Goal: Task Accomplishment & Management: Complete application form

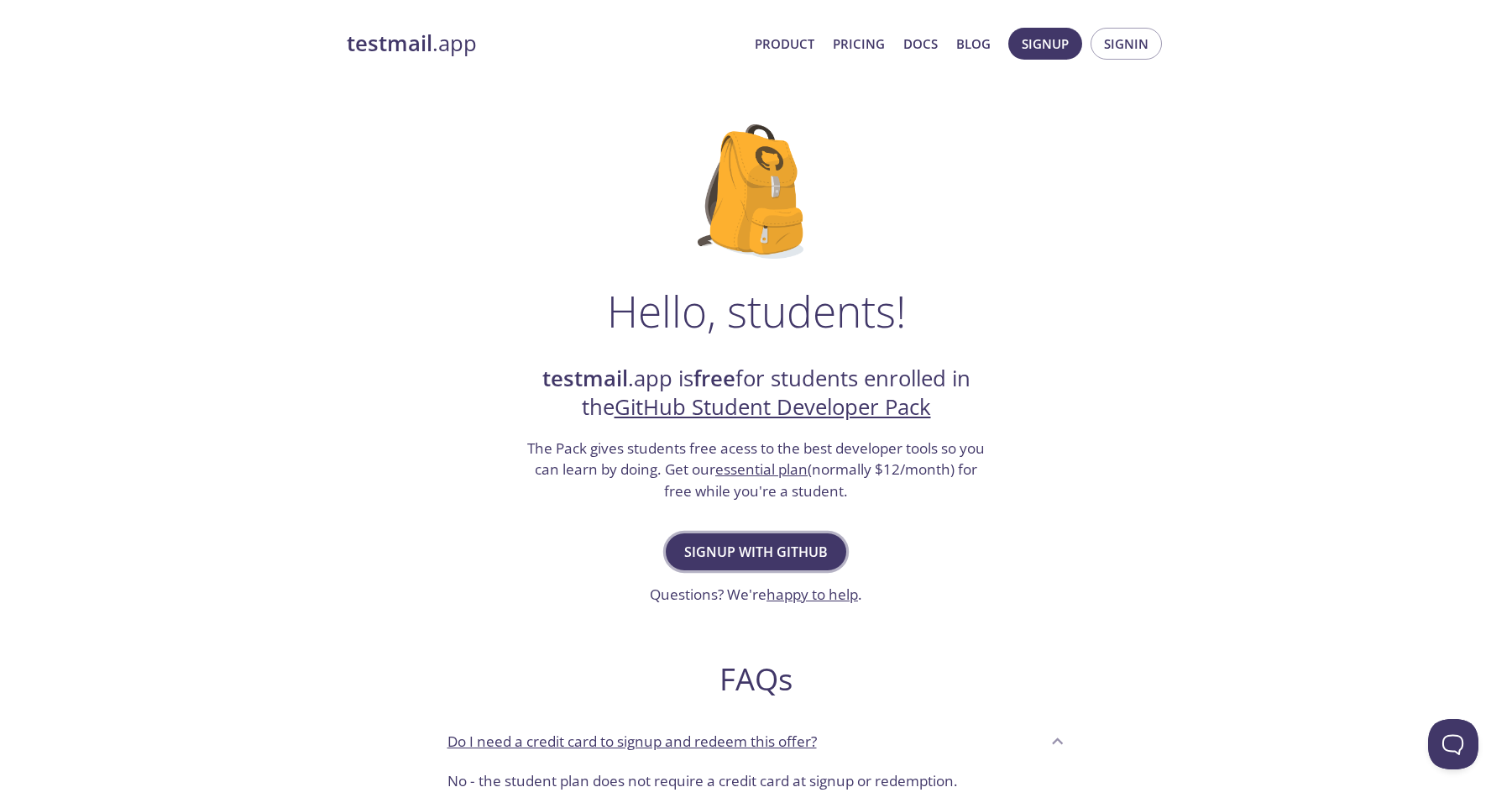
click at [797, 546] on span "Signup with GitHub" at bounding box center [756, 552] width 144 height 24
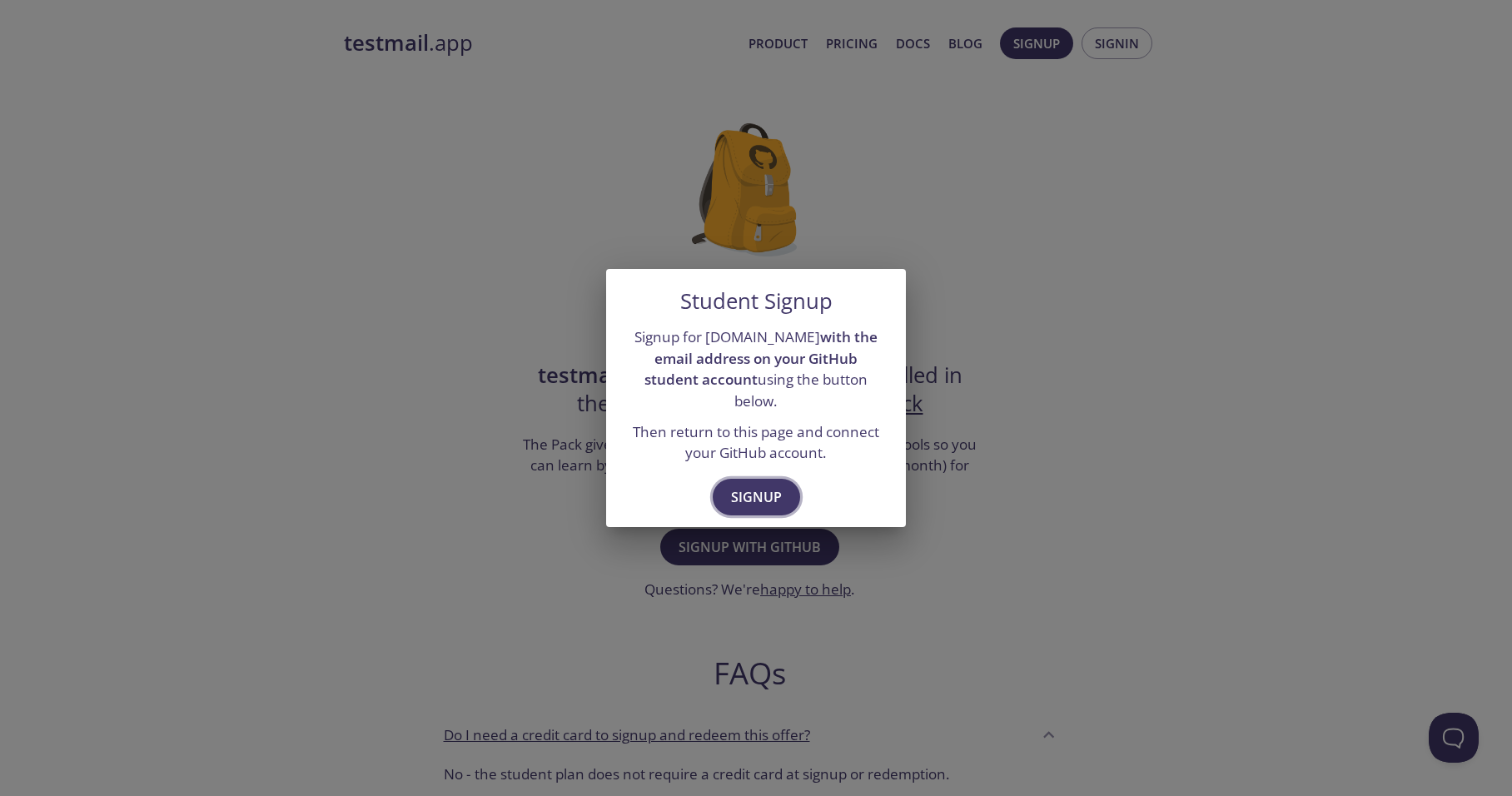
click at [770, 486] on span "Signup" at bounding box center [756, 497] width 50 height 24
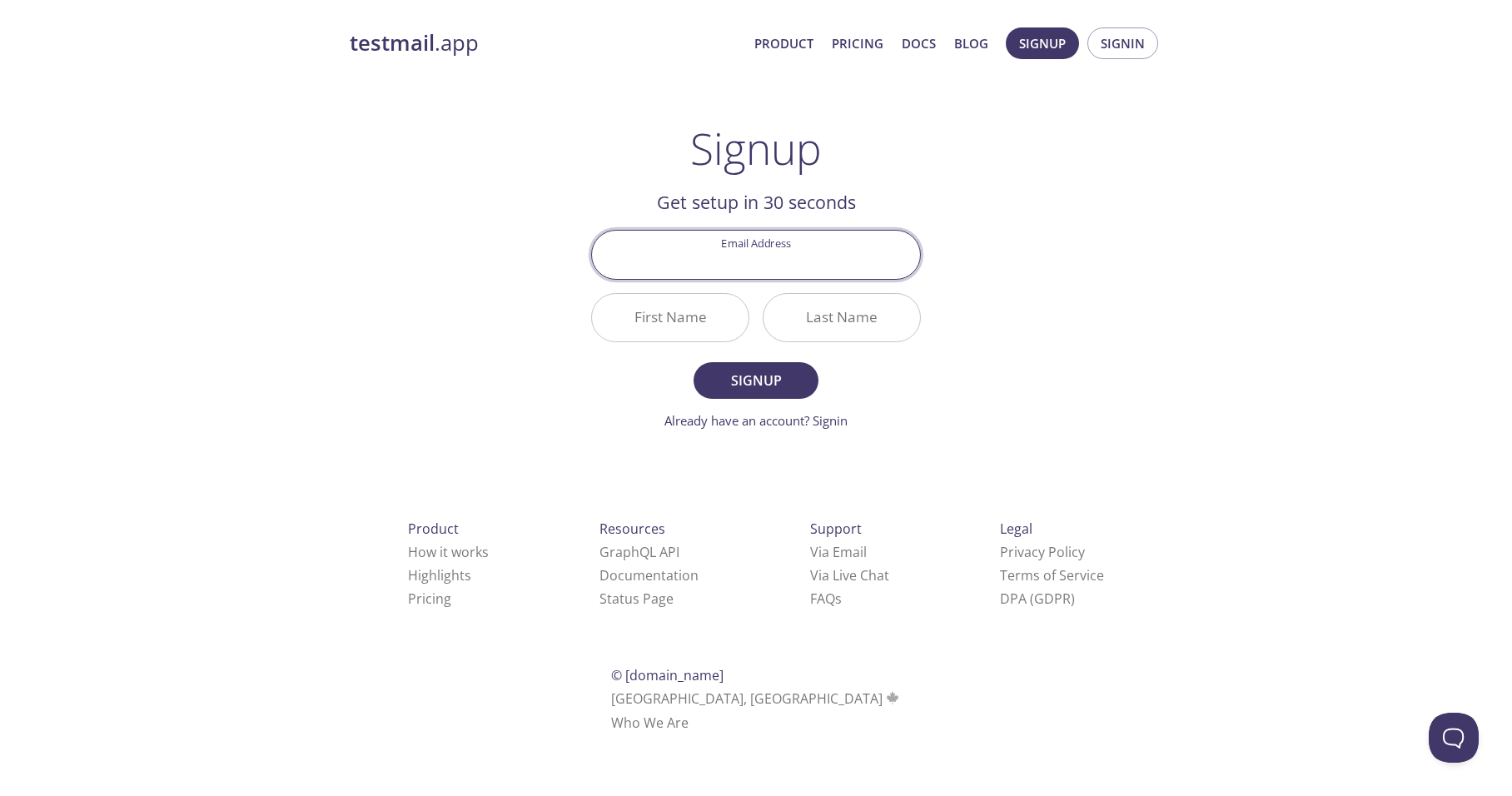
click at [745, 265] on input "Email Address" at bounding box center [756, 254] width 328 height 48
type input "[EMAIL_ADDRESS][DOMAIN_NAME]"
type input "Rafli"
type input "Baihaqi"
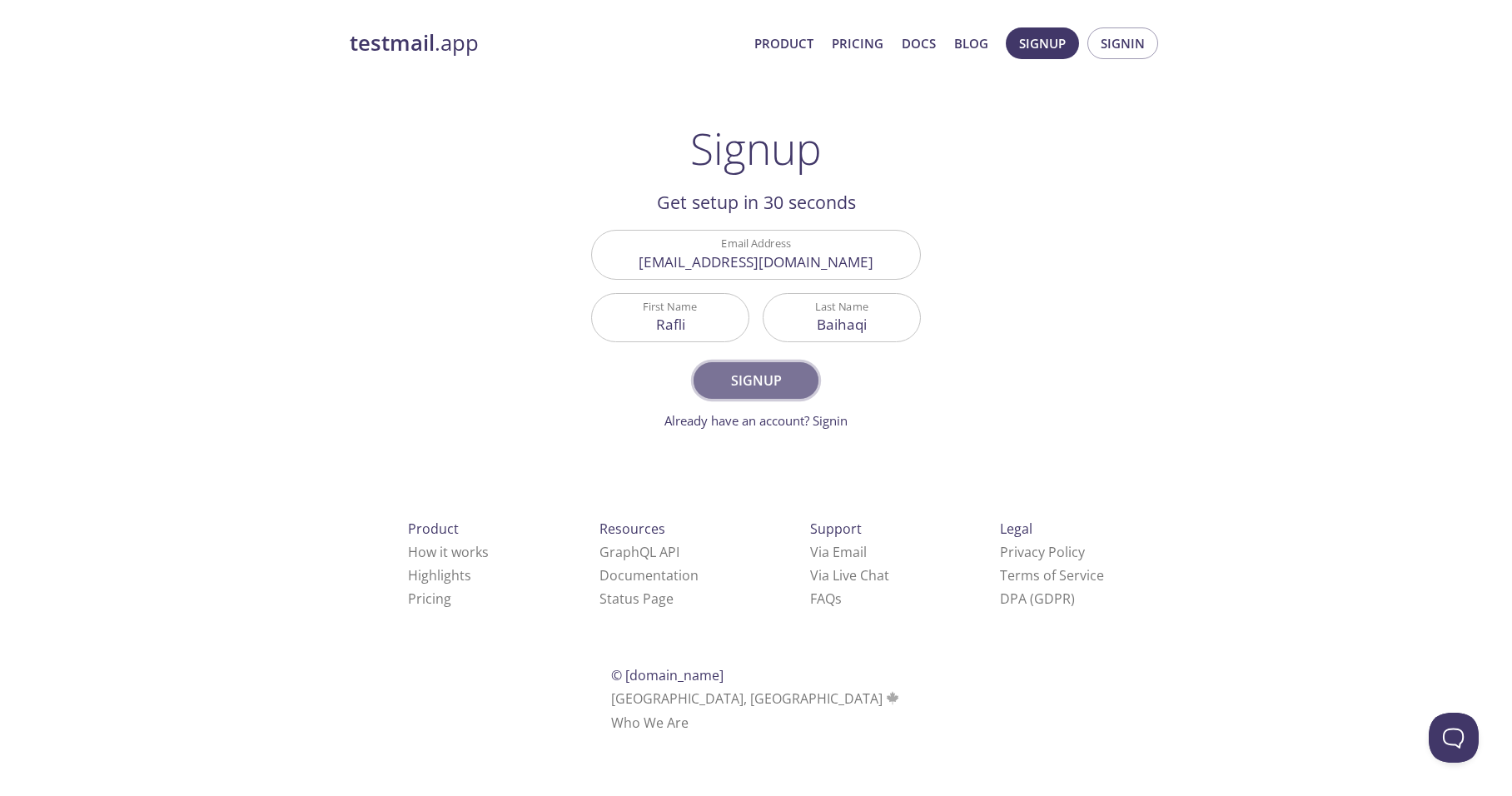
click at [763, 386] on span "Signup" at bounding box center [756, 381] width 88 height 24
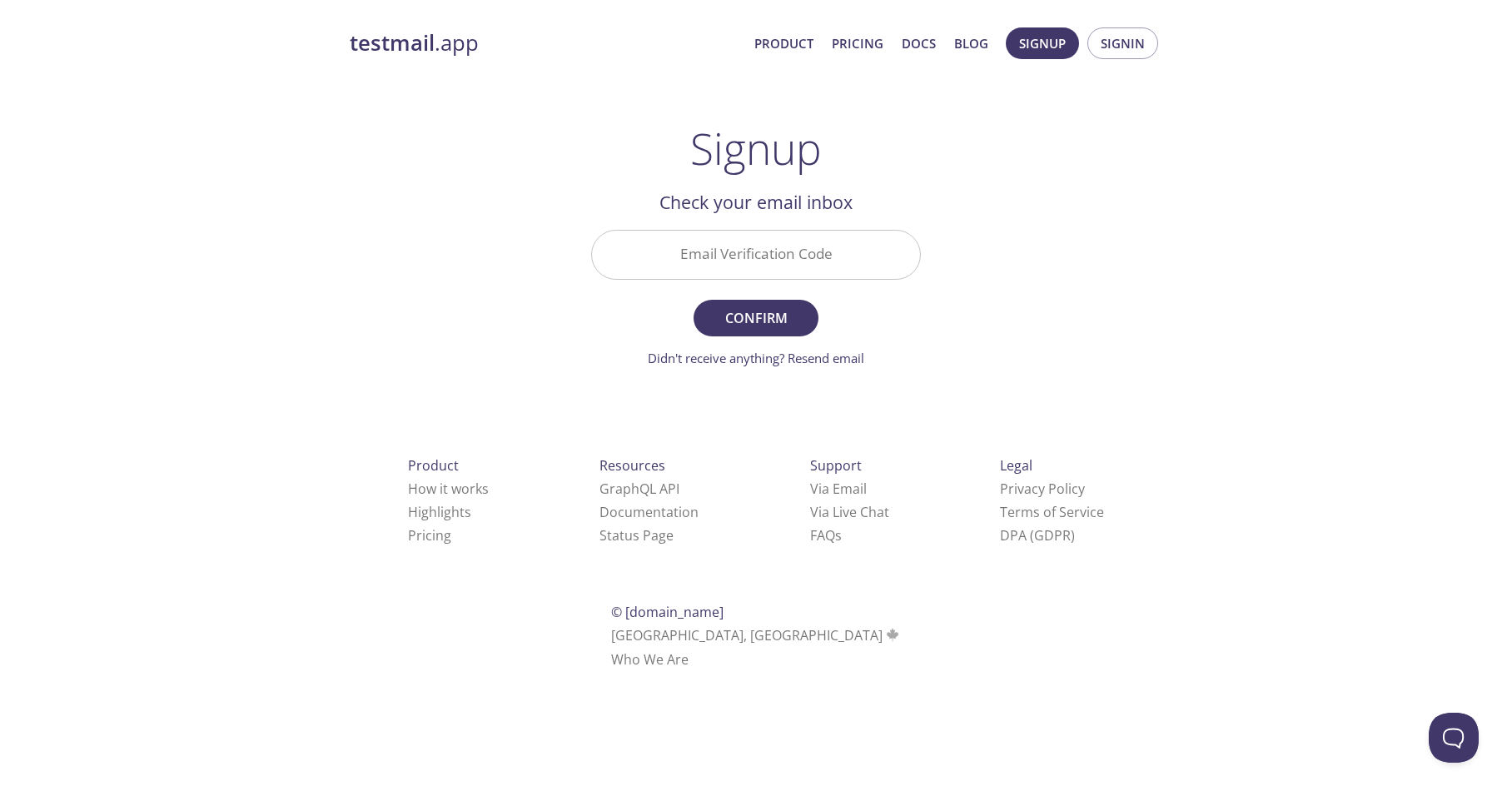
drag, startPoint x: 785, startPoint y: 258, endPoint x: 773, endPoint y: 271, distance: 17.7
click at [785, 258] on input "Email Verification Code" at bounding box center [756, 254] width 328 height 48
paste input "1UTL5DX"
type input "1UTL5DX"
click at [757, 313] on span "Confirm" at bounding box center [756, 318] width 88 height 24
